Goal: Navigation & Orientation: Understand site structure

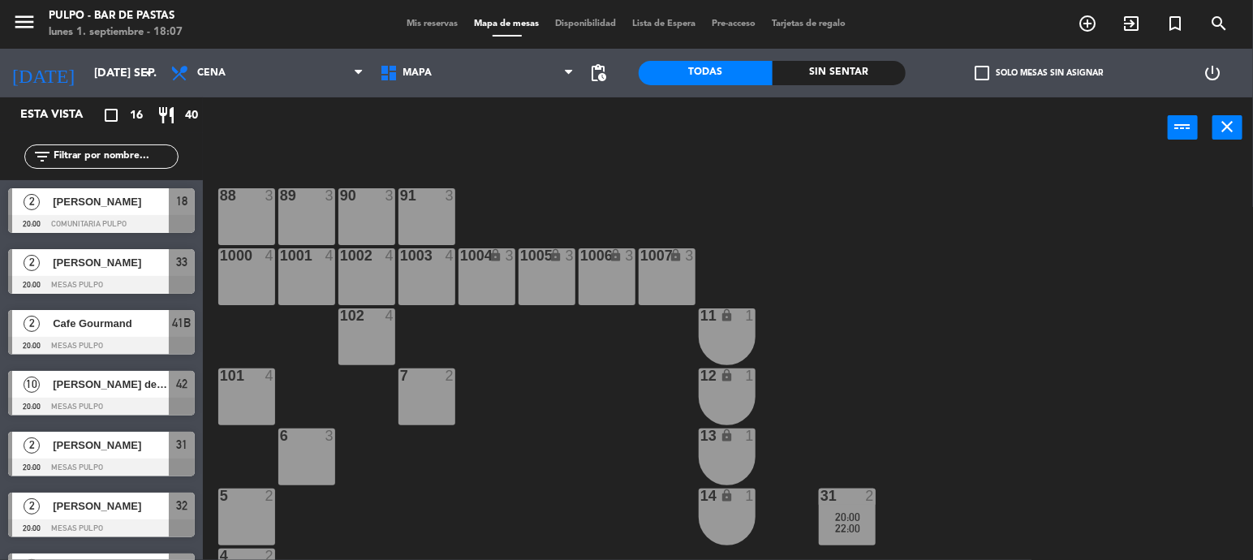
click at [507, 261] on div "88 3 89 3 90 3 91 3 1000 4 1001 4 1002 4 1003 4 1004 lock 3 1005 lock 3 1006 lo…" at bounding box center [734, 383] width 1038 height 449
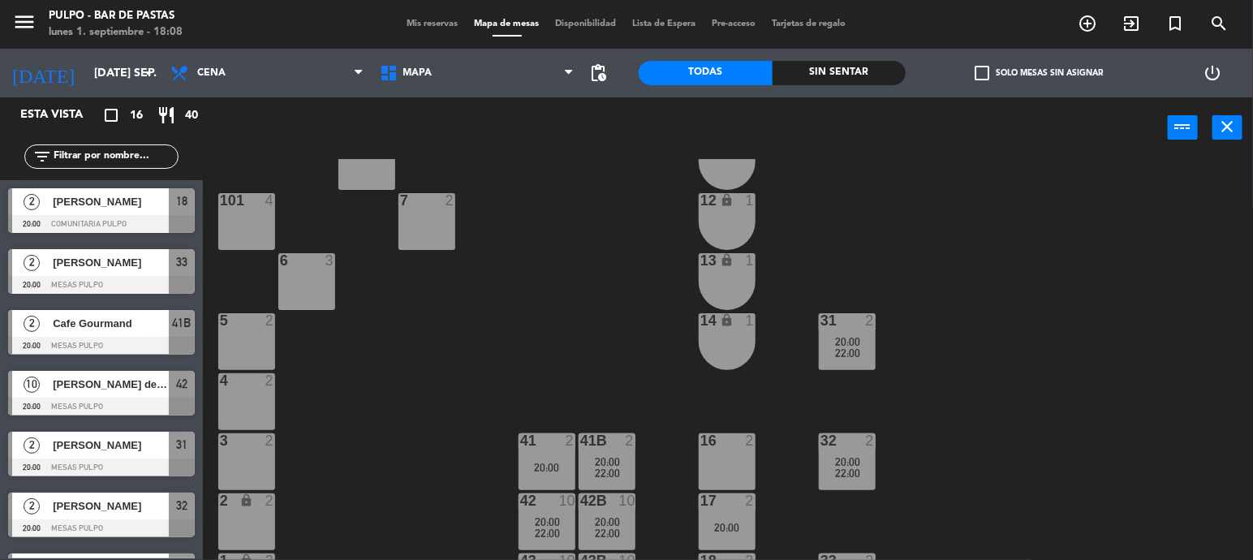
click at [585, 217] on div "88 3 89 3 90 3 91 3 1000 4 1001 4 1002 4 1003 4 1004 lock 3 1005 lock 3 1006 lo…" at bounding box center [734, 383] width 1038 height 449
click at [660, 315] on div "88 3 89 3 90 3 91 3 1000 4 1001 4 1002 4 1003 4 1004 lock 3 1005 lock 3 1006 lo…" at bounding box center [734, 383] width 1038 height 449
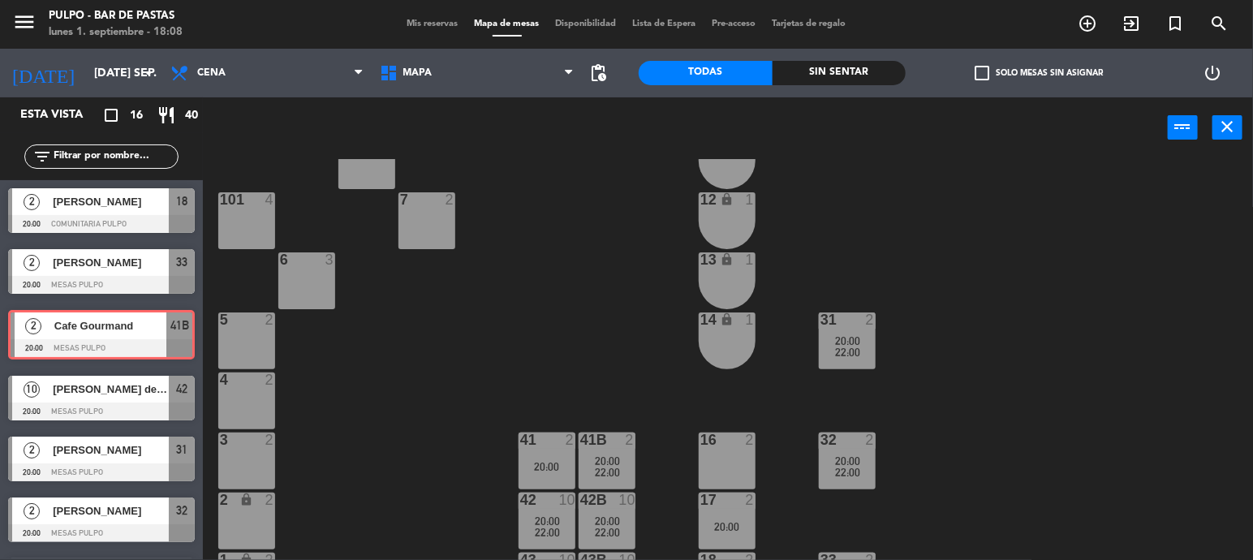
click at [101, 340] on div "2 Cafe Gourmand 20:00 MESAS PULPO 41B 2 Cafe Gourmand 20:00 MESAS PULPO 41B" at bounding box center [101, 335] width 203 height 66
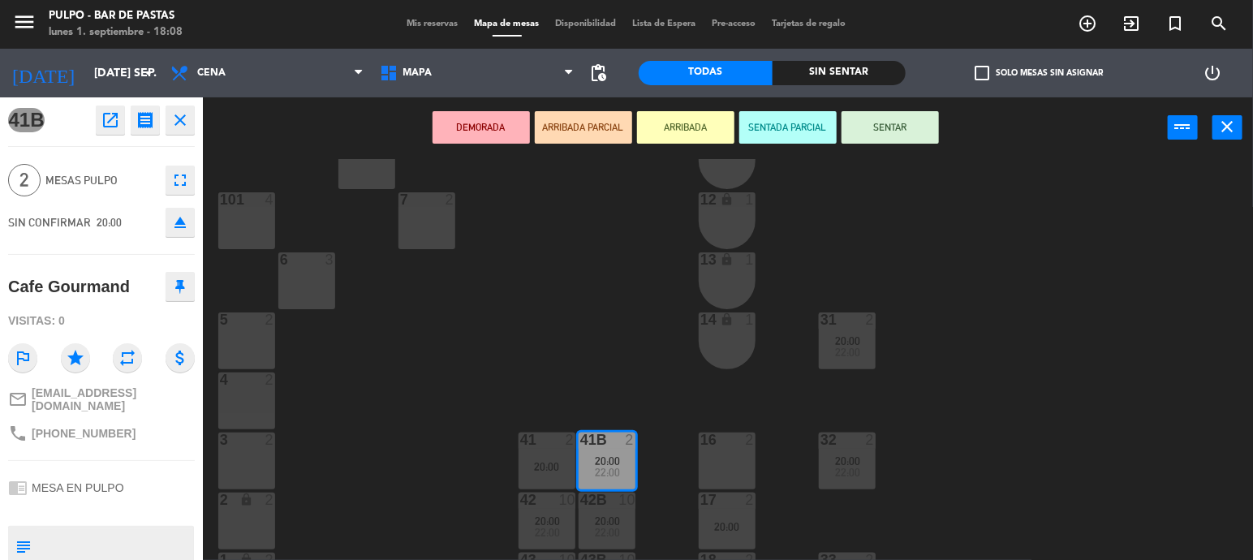
click at [398, 392] on div "88 3 89 3 90 3 91 3 1000 4 1001 4 1002 4 1003 4 1004 lock 3 1005 lock 3 1006 lo…" at bounding box center [734, 383] width 1038 height 449
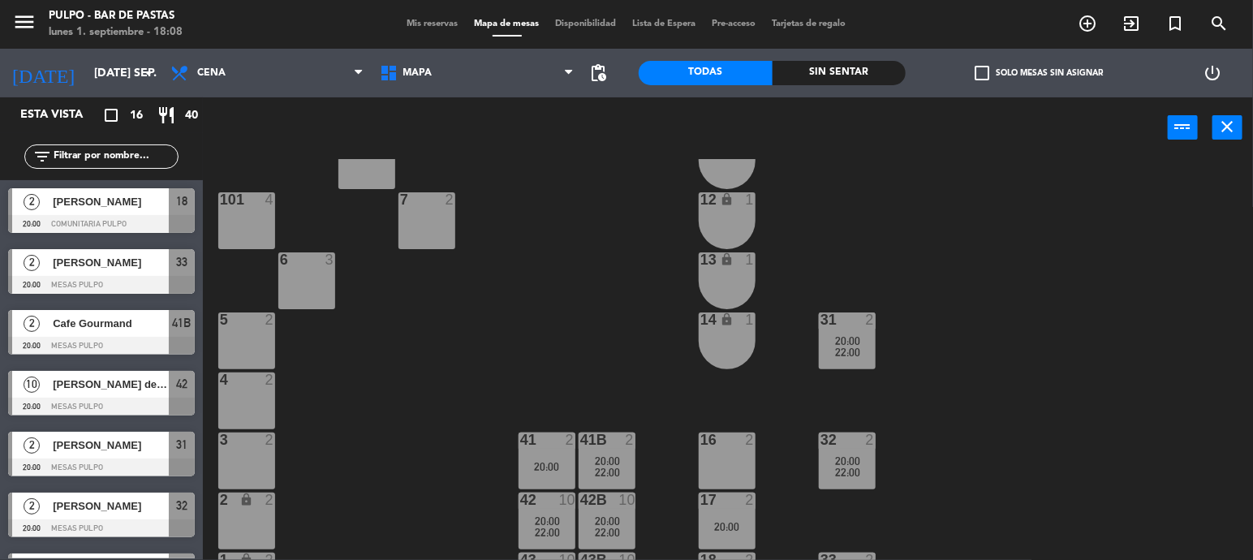
click at [604, 466] on span "22:00" at bounding box center [607, 472] width 25 height 13
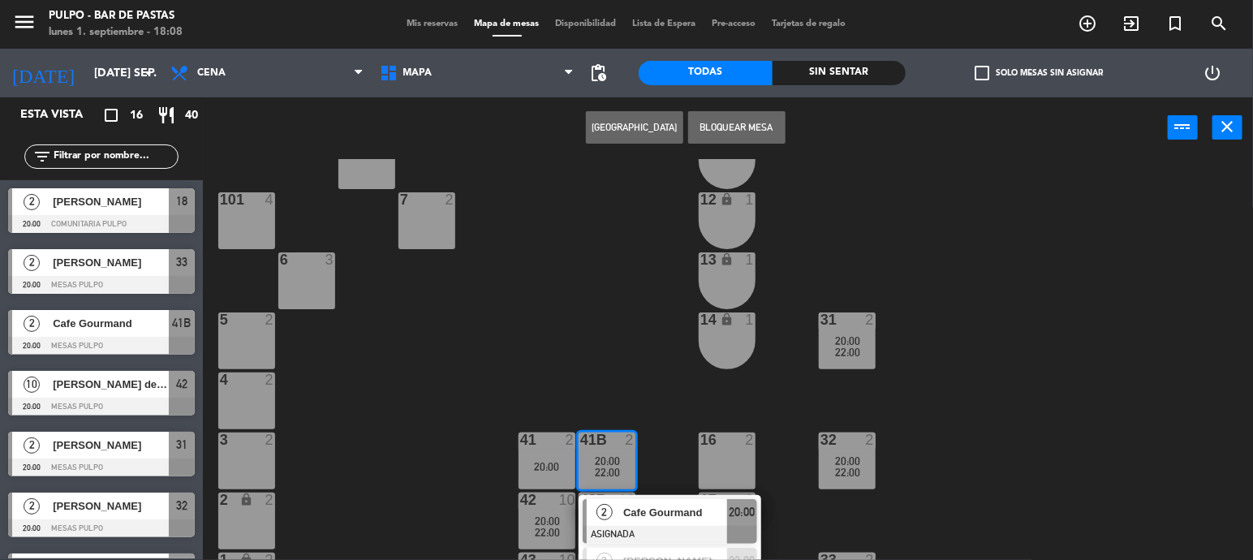
click at [599, 405] on div "88 3 89 3 90 3 91 3 1000 4 1001 4 1002 4 1003 4 1004 lock 3 1005 lock 3 1006 lo…" at bounding box center [734, 383] width 1038 height 449
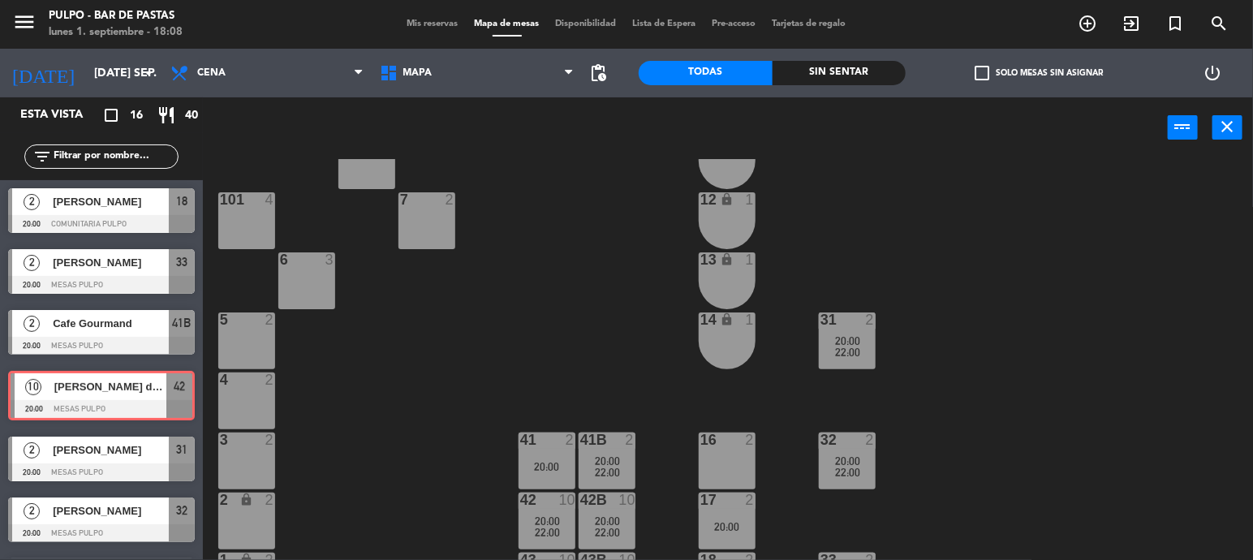
click at [116, 393] on div "10 [PERSON_NAME] de oca 20:00 MESAS PULPO 42 10 [PERSON_NAME] de oca 20:00 MESA…" at bounding box center [101, 396] width 203 height 66
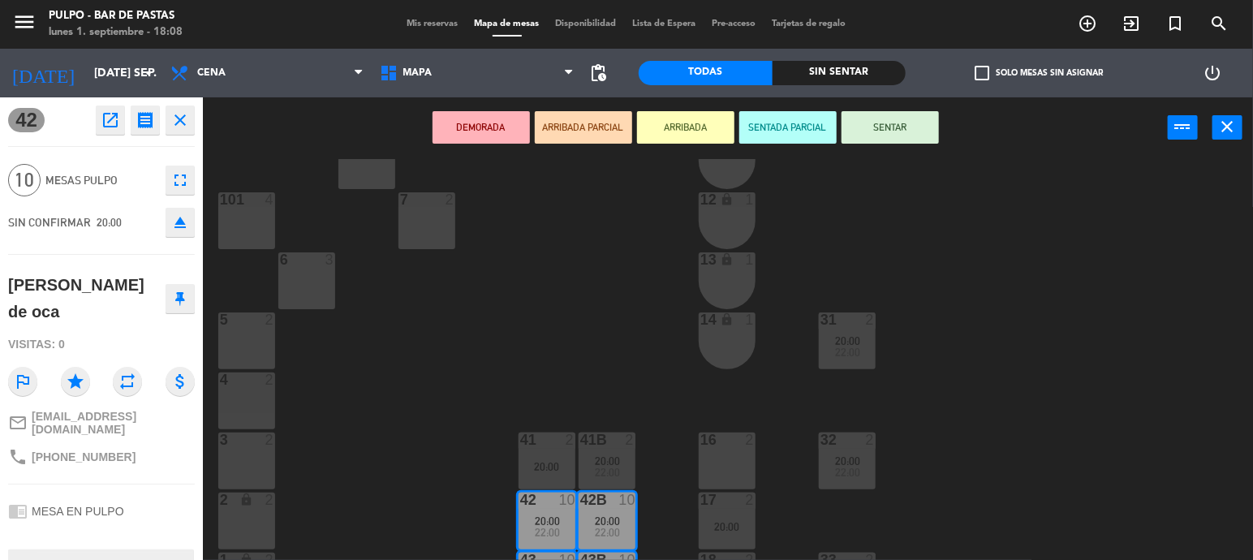
click at [94, 292] on div "[PERSON_NAME] de oca" at bounding box center [86, 298] width 156 height 53
click at [439, 346] on div "88 3 89 3 90 3 91 3 1000 4 1001 4 1002 4 1003 4 1004 lock 3 1005 lock 3 1006 lo…" at bounding box center [734, 383] width 1038 height 449
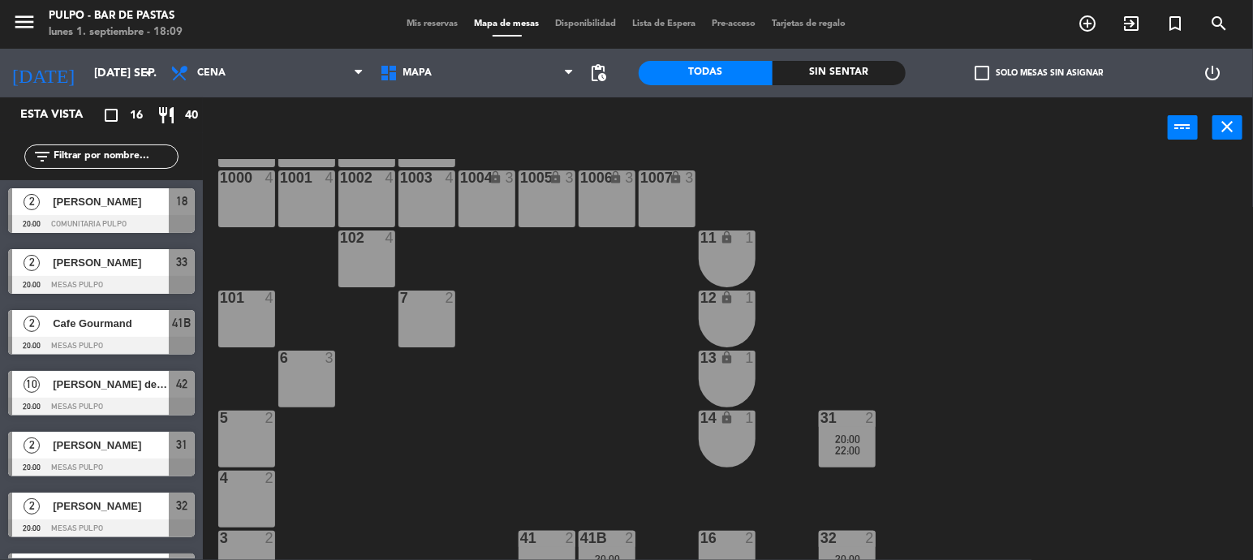
scroll to position [0, 0]
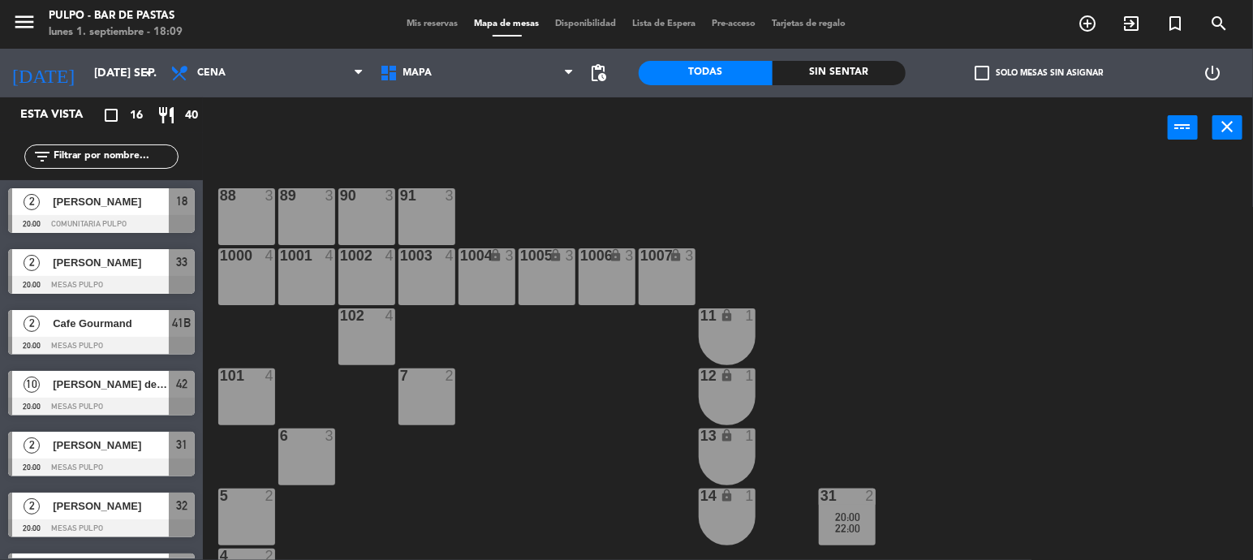
click at [466, 279] on div "1004 lock 3" at bounding box center [486, 276] width 57 height 57
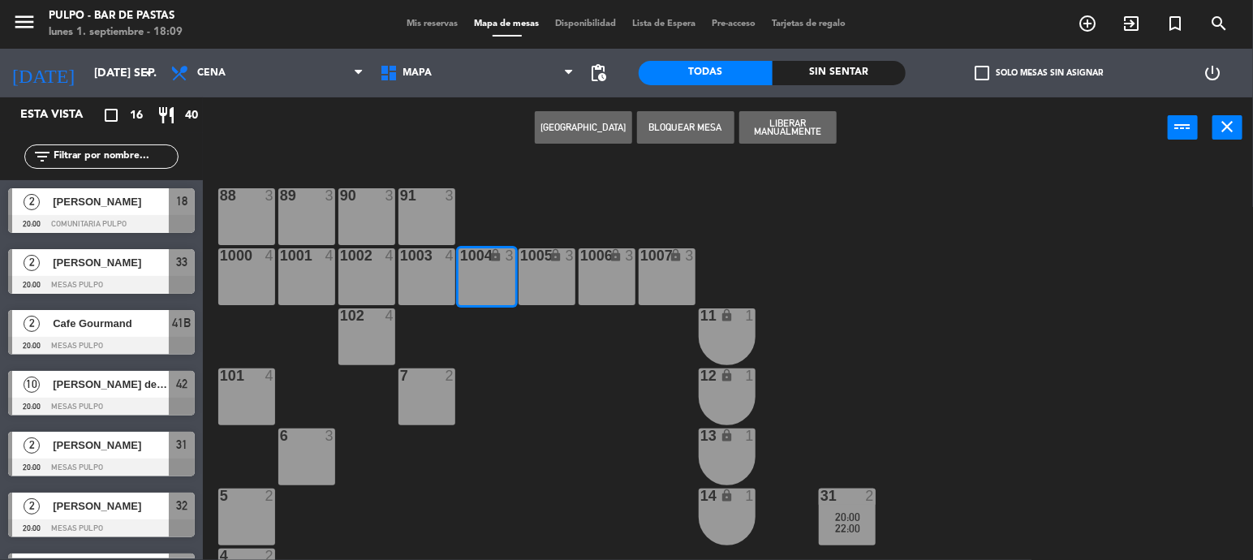
click at [392, 275] on div "1002 4" at bounding box center [366, 276] width 57 height 57
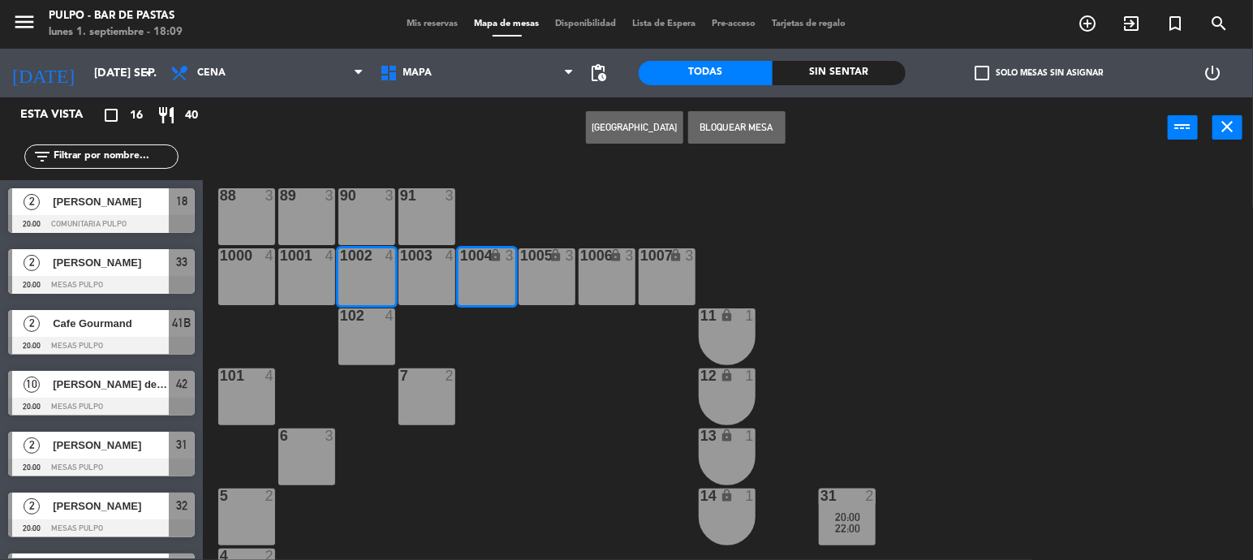
click at [366, 281] on div "1002 4" at bounding box center [366, 276] width 57 height 57
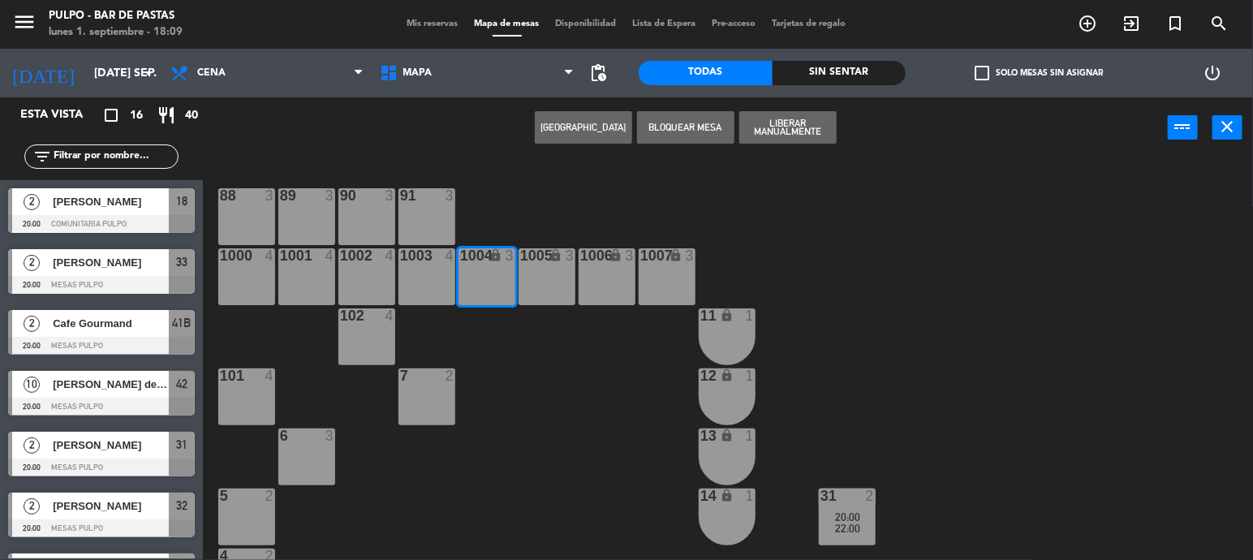
click at [526, 290] on div "1005 lock 3" at bounding box center [546, 276] width 57 height 57
click at [490, 284] on div "1004 lock 3" at bounding box center [486, 276] width 57 height 57
click at [551, 284] on div "1005 lock 3" at bounding box center [546, 276] width 57 height 57
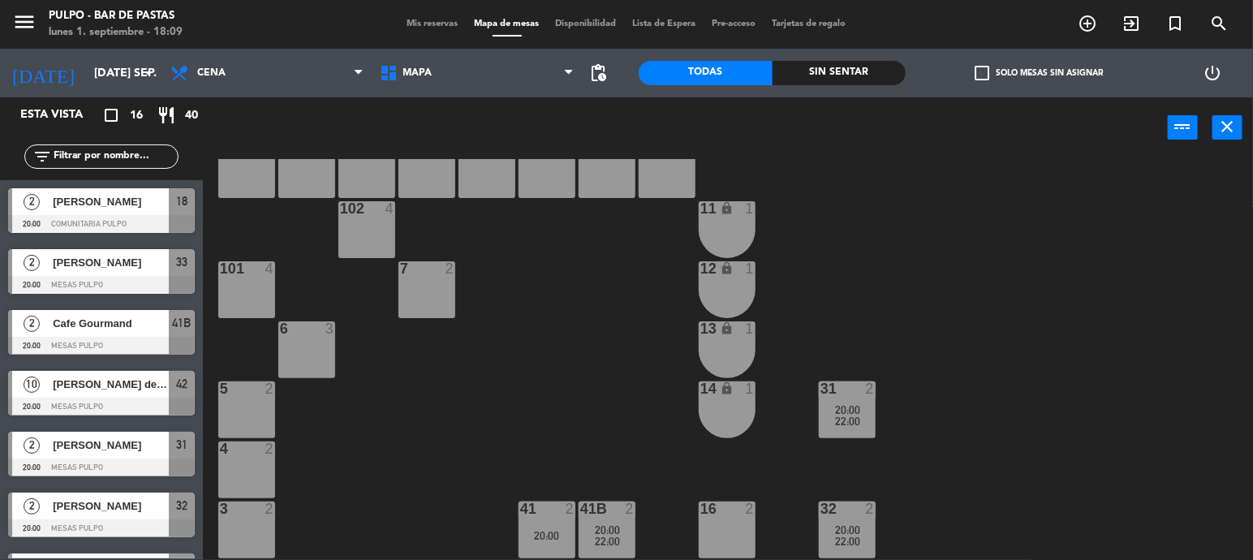
scroll to position [176, 0]
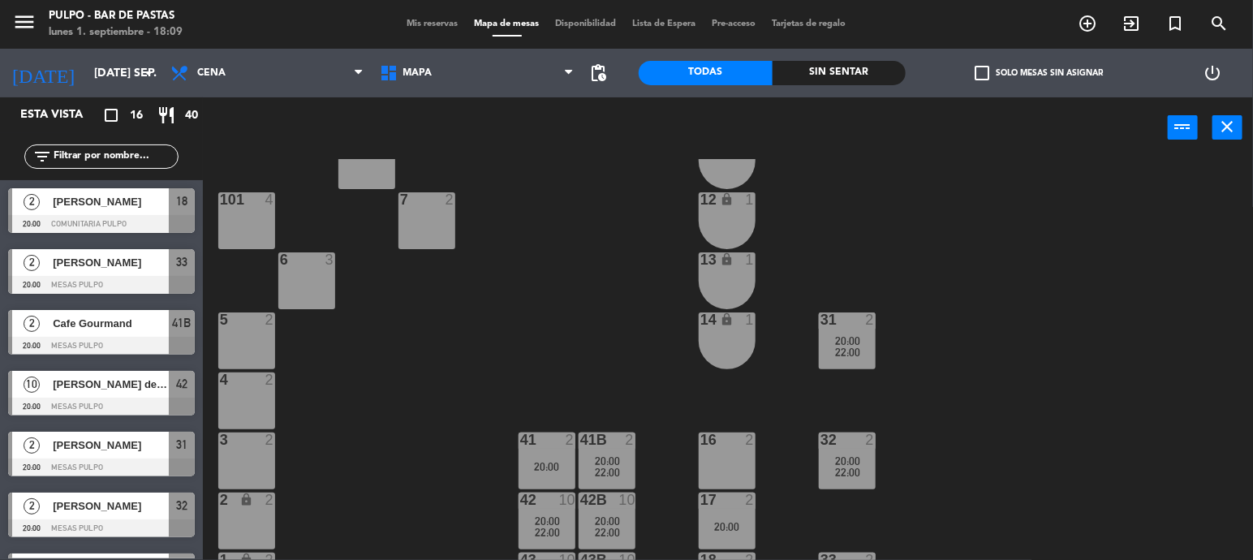
click at [815, 483] on div "88 3 89 3 90 3 91 3 1000 4 1001 4 1002 4 1003 4 1004 lock 3 1005 lock 3 1006 lo…" at bounding box center [734, 383] width 1038 height 449
click at [981, 436] on div "88 3 89 3 90 3 91 3 1000 4 1001 4 1002 4 1003 4 1004 lock 3 1005 lock 3 1006 lo…" at bounding box center [734, 383] width 1038 height 449
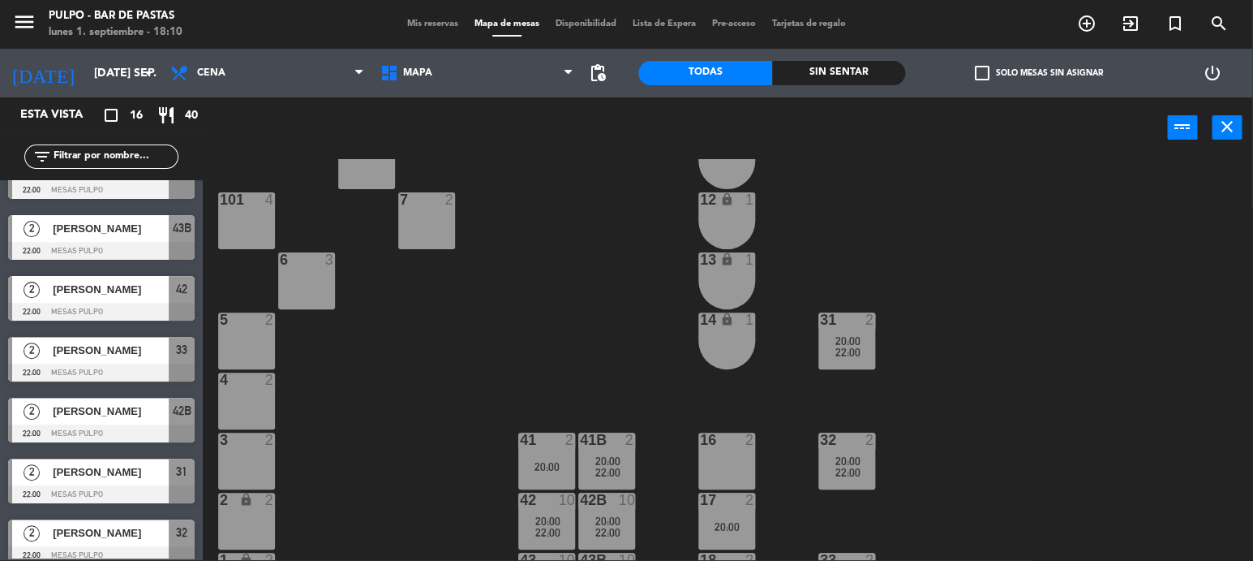
scroll to position [595, 0]
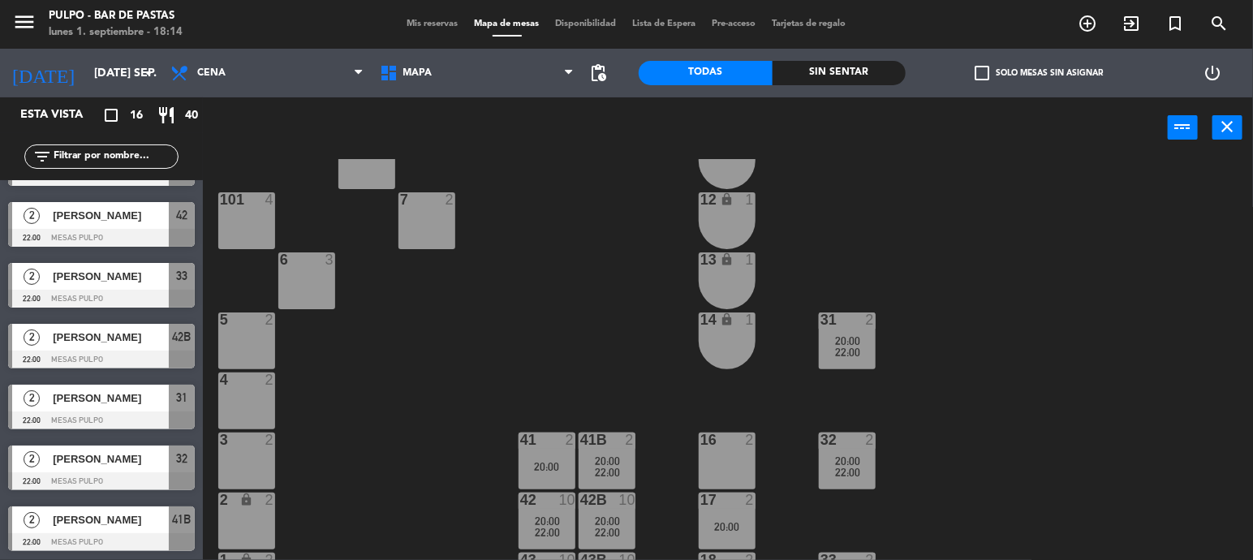
click at [870, 230] on div "88 3 89 3 90 3 91 3 1000 4 1001 4 1002 4 1003 4 1004 lock 3 1005 lock 3 1006 lo…" at bounding box center [734, 383] width 1038 height 449
click at [616, 471] on span "22:00" at bounding box center [607, 472] width 25 height 13
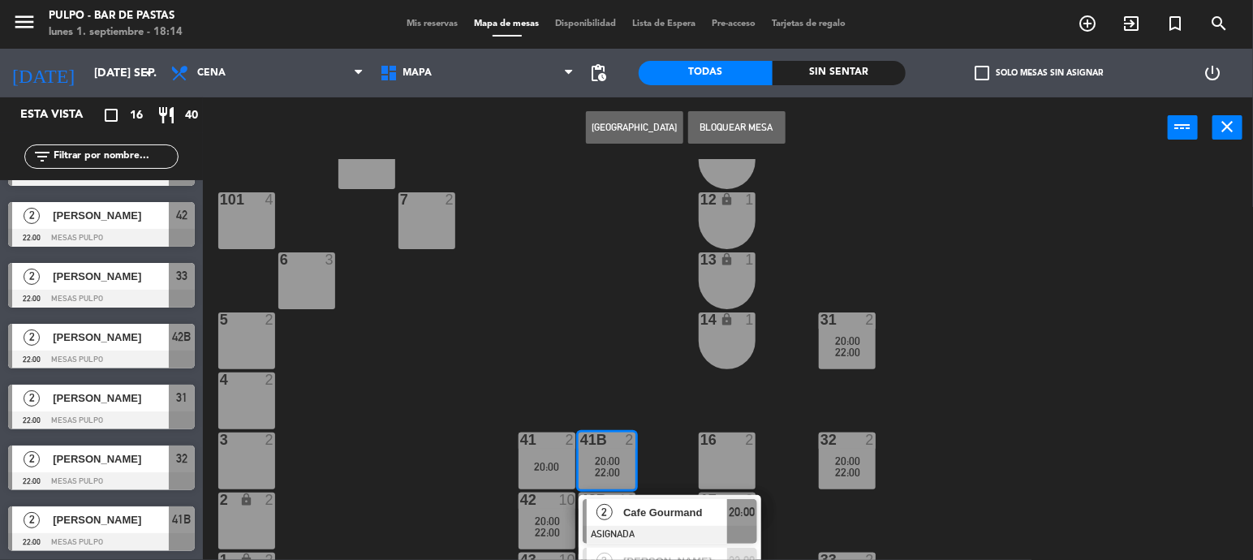
click at [560, 352] on div "88 3 89 3 90 3 91 3 1000 4 1001 4 1002 4 1003 4 1004 lock 3 1005 lock 3 1006 lo…" at bounding box center [734, 383] width 1038 height 449
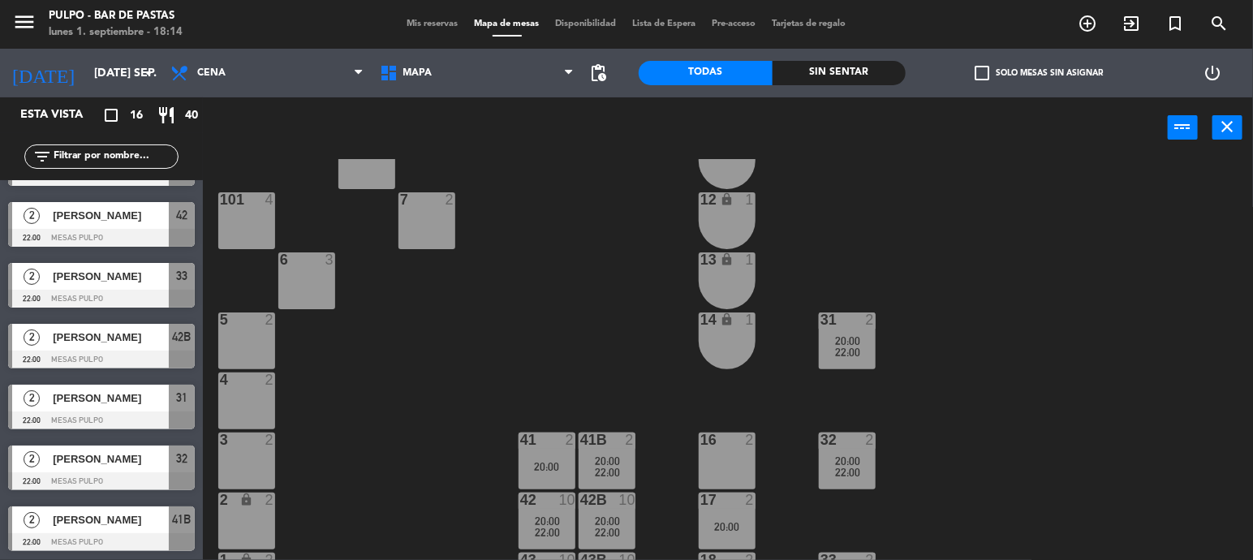
click at [565, 477] on div "41 2 20:00" at bounding box center [546, 460] width 57 height 57
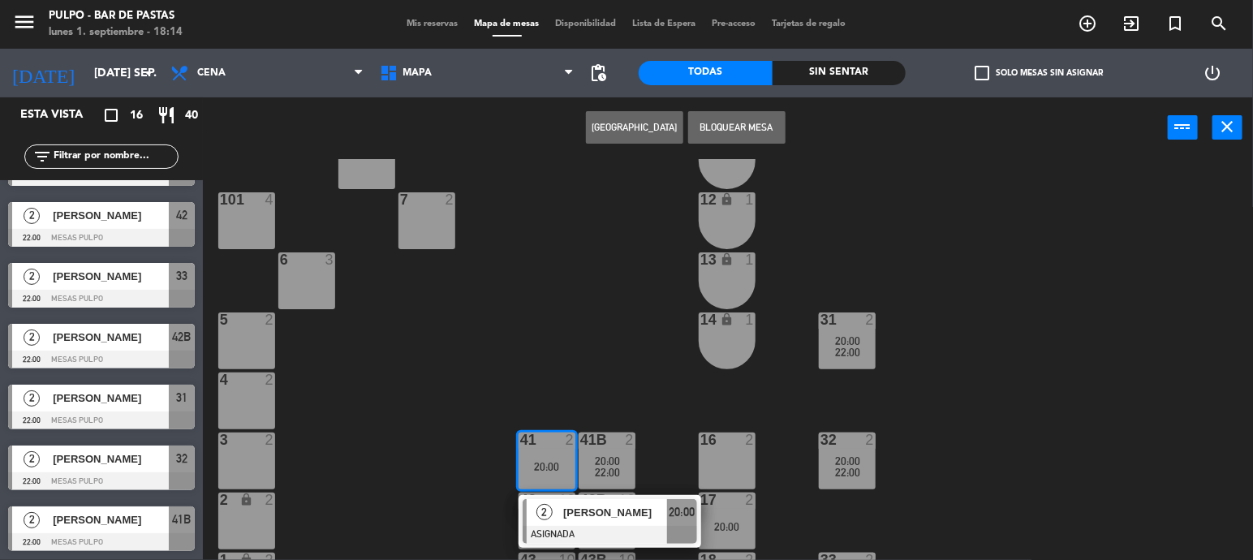
click at [627, 467] on div "22:00" at bounding box center [606, 471] width 57 height 11
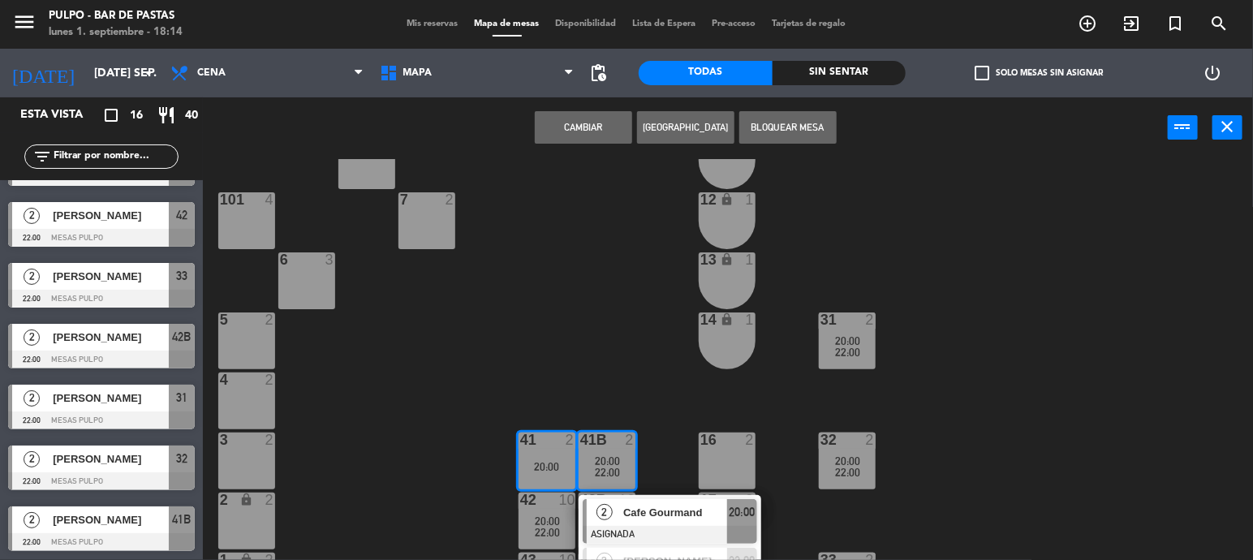
click at [505, 409] on div "88 3 89 3 90 3 91 3 1000 4 1001 4 1002 4 1003 4 1004 lock 3 1005 lock 3 1006 lo…" at bounding box center [734, 383] width 1038 height 449
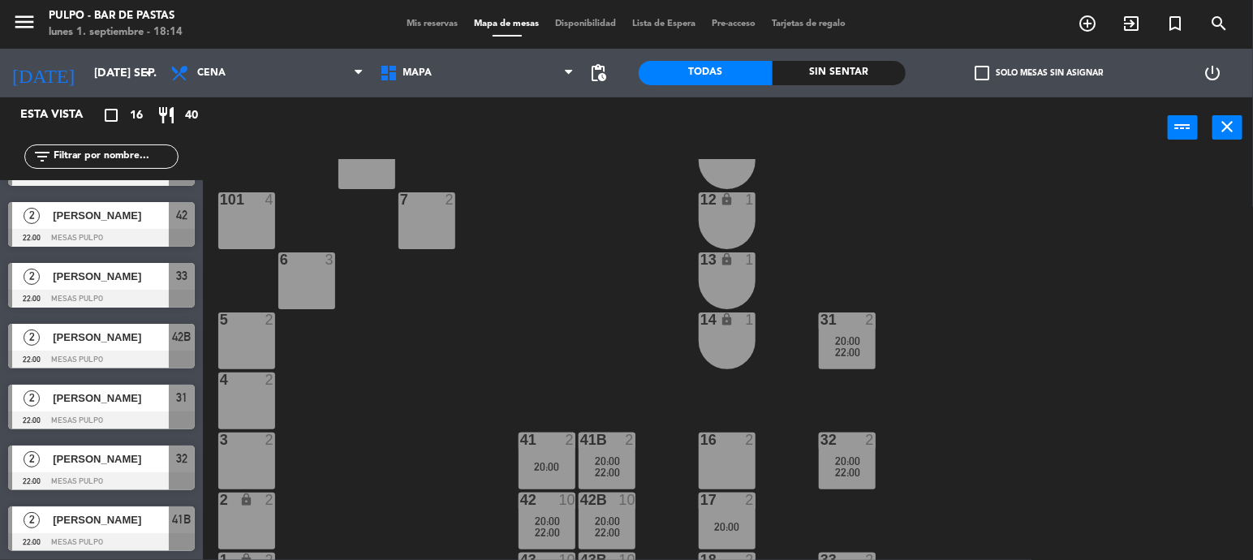
click at [552, 512] on div "42 10 20:00 22:00" at bounding box center [546, 520] width 57 height 57
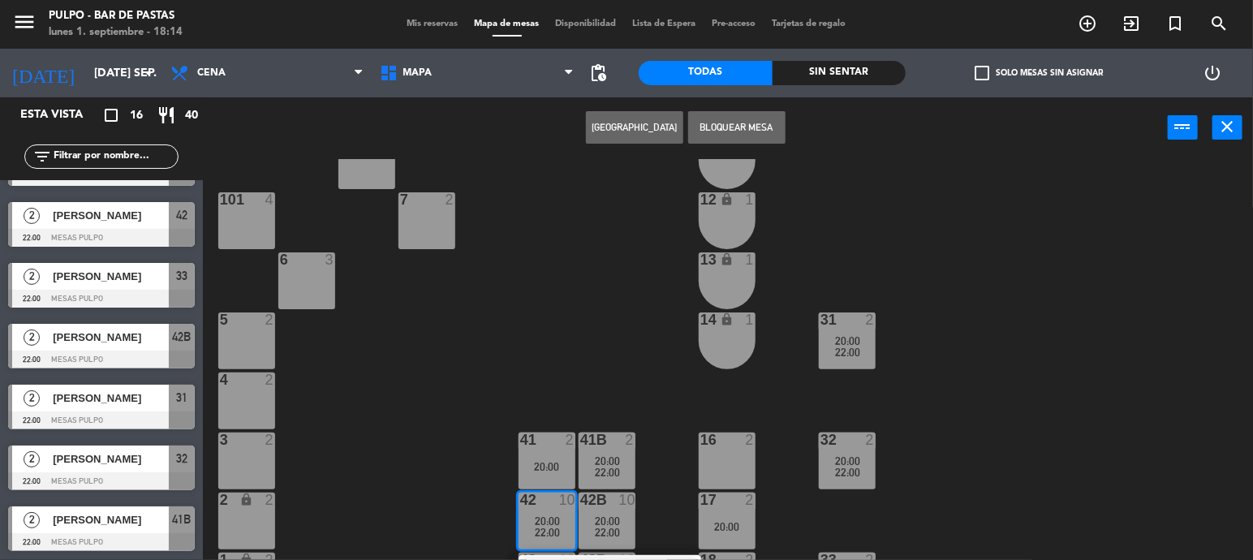
click at [629, 526] on div "20:00" at bounding box center [606, 520] width 57 height 11
click at [537, 372] on div "88 3 89 3 90 3 91 3 1000 4 1001 4 1002 4 1003 4 1004 lock 3 1005 lock 3 1006 lo…" at bounding box center [734, 383] width 1038 height 449
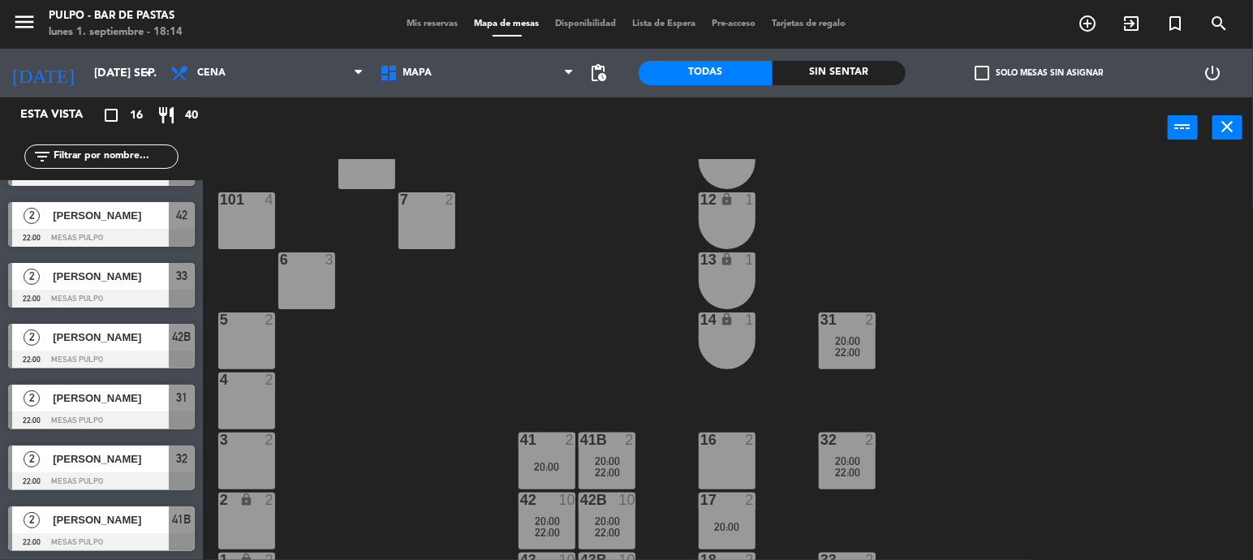
click at [636, 353] on div "88 3 89 3 90 3 91 3 1000 4 1001 4 1002 4 1003 4 1004 lock 3 1005 lock 3 1006 lo…" at bounding box center [734, 383] width 1038 height 449
click at [819, 393] on div "88 3 89 3 90 3 91 3 1000 4 1001 4 1002 4 1003 4 1004 lock 3 1005 lock 3 1006 lo…" at bounding box center [734, 383] width 1038 height 449
click at [986, 382] on div "88 3 89 3 90 3 91 3 1000 4 1001 4 1002 4 1003 4 1004 lock 3 1005 lock 3 1006 lo…" at bounding box center [734, 383] width 1038 height 449
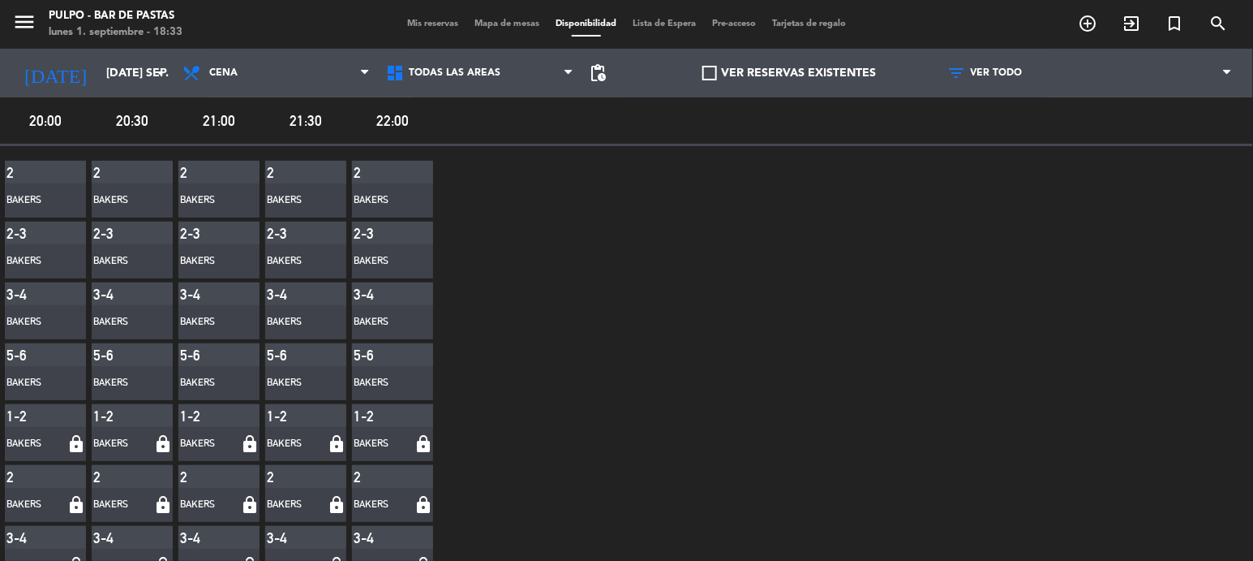
click at [496, 25] on span "Mapa de mesas" at bounding box center [506, 23] width 81 height 9
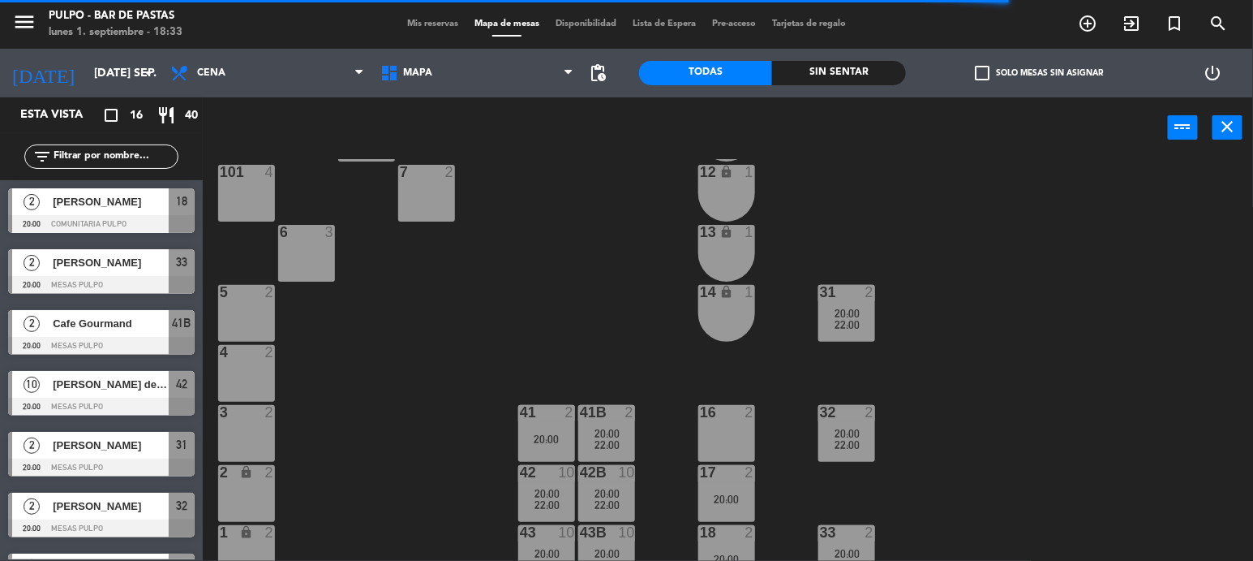
scroll to position [223, 0]
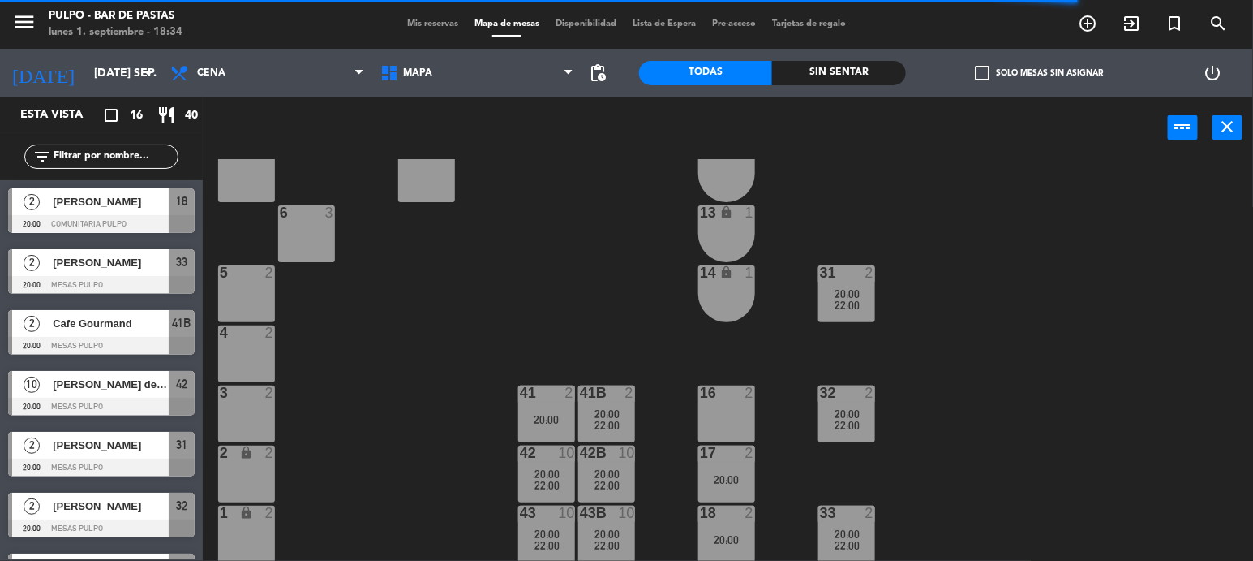
click at [969, 474] on div "88 3 89 3 90 3 91 3 1000 4 1001 4 1002 4 1003 4 1004 lock 3 1005 lock 3 1006 lo…" at bounding box center [734, 360] width 1038 height 402
click at [546, 418] on div "20:00" at bounding box center [546, 419] width 57 height 11
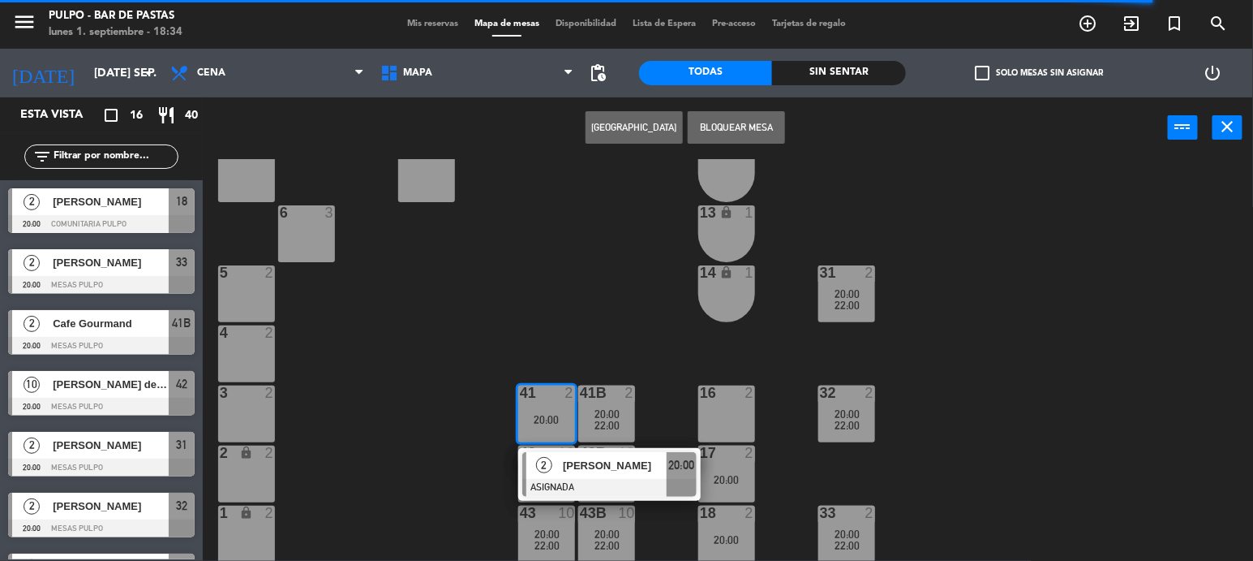
click at [512, 318] on div "88 3 89 3 90 3 91 3 1000 4 1001 4 1002 4 1003 4 1004 lock 3 1005 lock 3 1006 lo…" at bounding box center [734, 360] width 1038 height 402
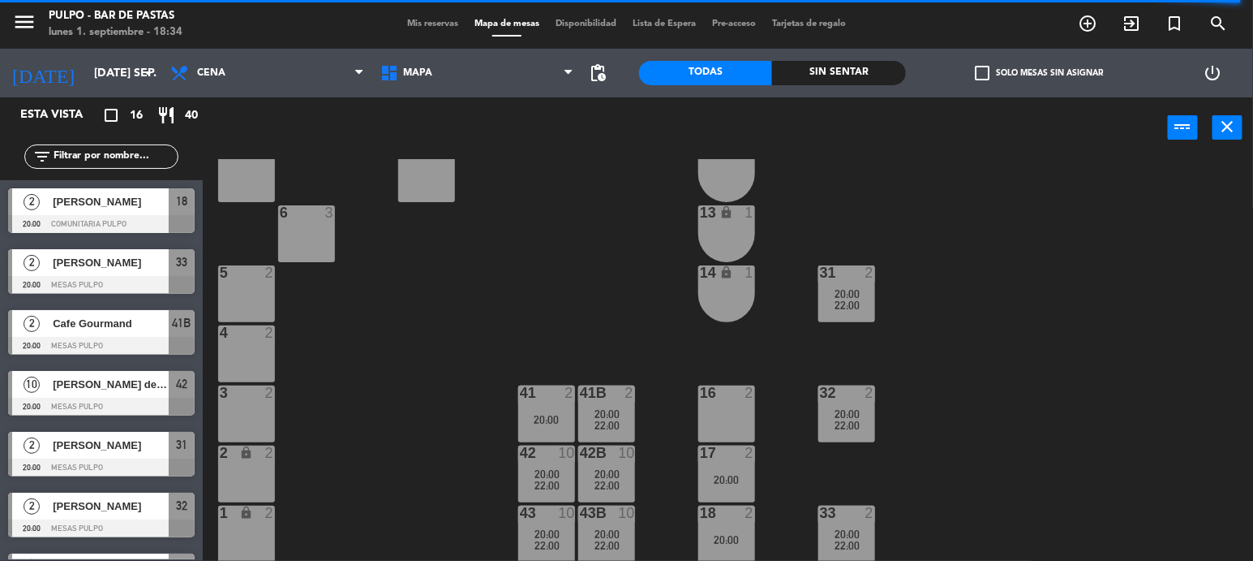
click at [559, 492] on div "42 10 20:00 22:00" at bounding box center [546, 473] width 57 height 57
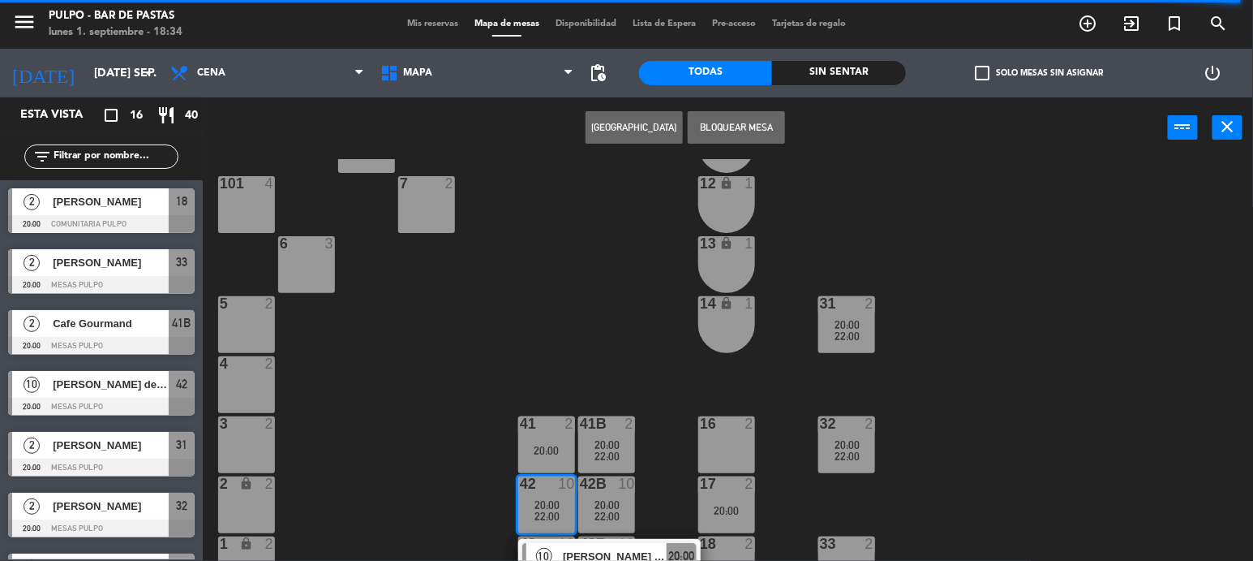
scroll to position [270, 0]
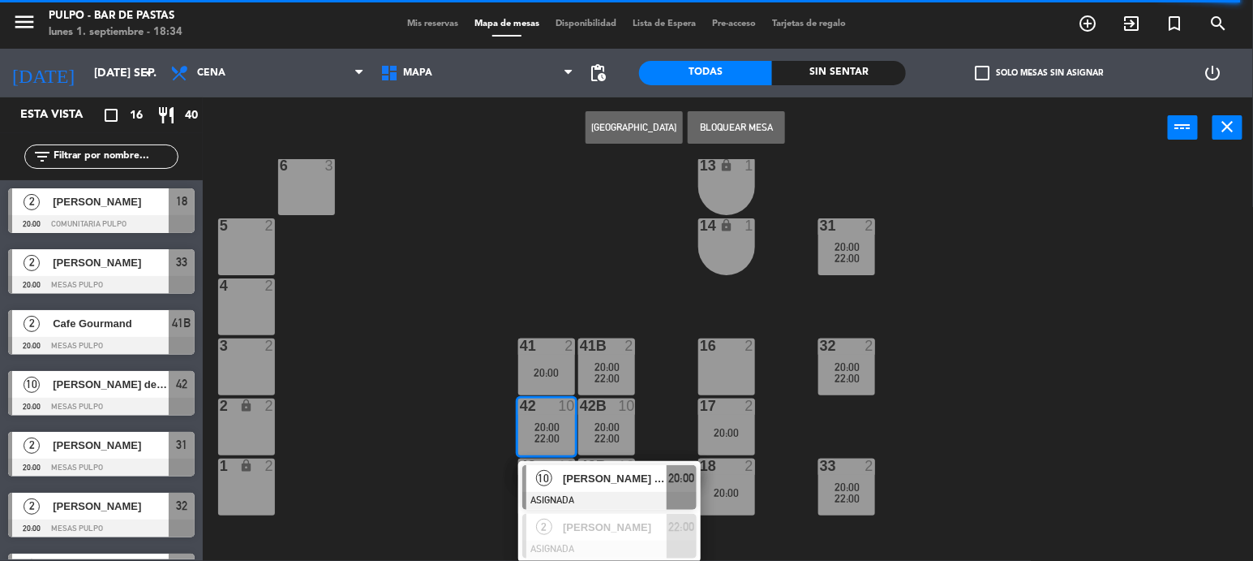
click at [693, 307] on div "88 3 89 3 90 3 91 3 1000 4 1001 4 1002 4 1003 4 1004 lock 3 1005 lock 3 1006 lo…" at bounding box center [734, 360] width 1038 height 402
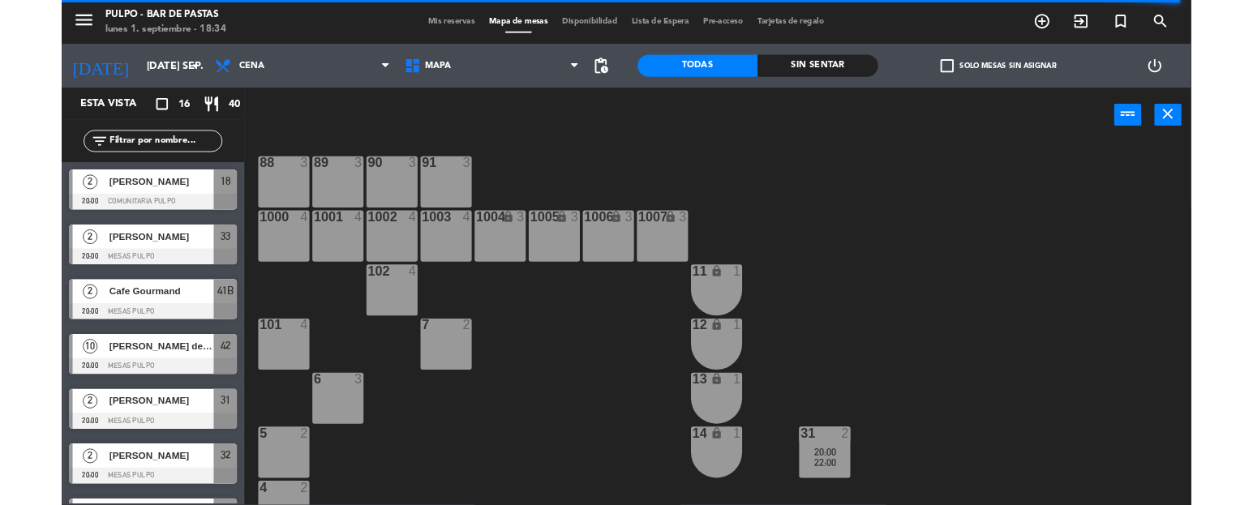
scroll to position [0, 0]
